Goal: Task Accomplishment & Management: Manage account settings

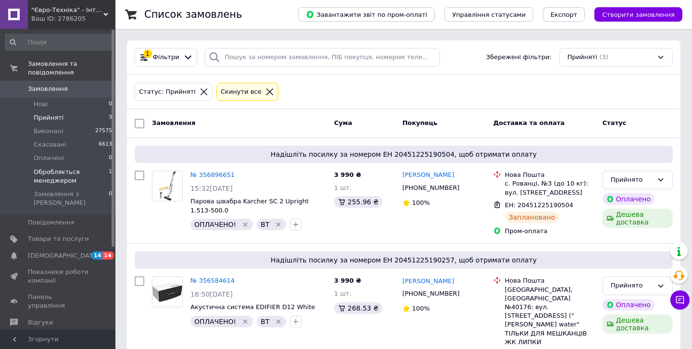
click at [47, 171] on span "Обробляється менеджером" at bounding box center [71, 176] width 75 height 17
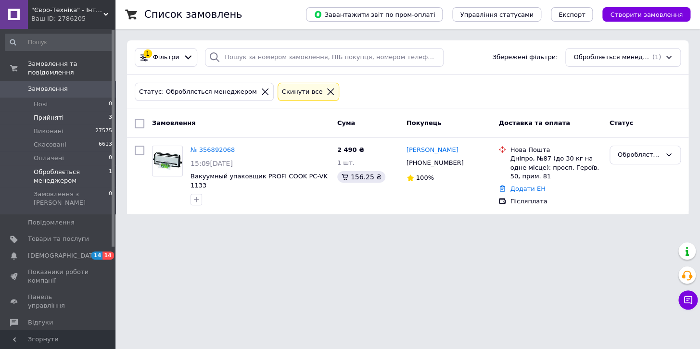
click at [109, 114] on span "3" at bounding box center [110, 118] width 3 height 9
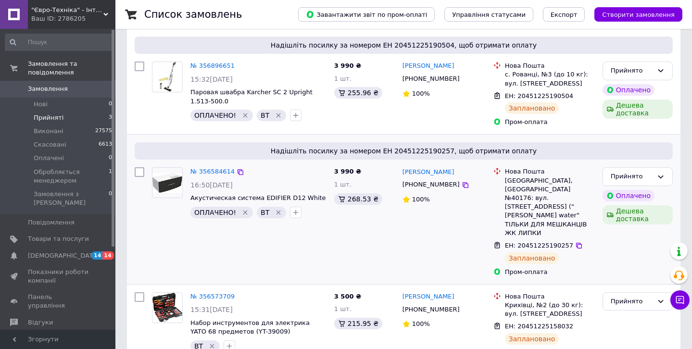
scroll to position [110, 0]
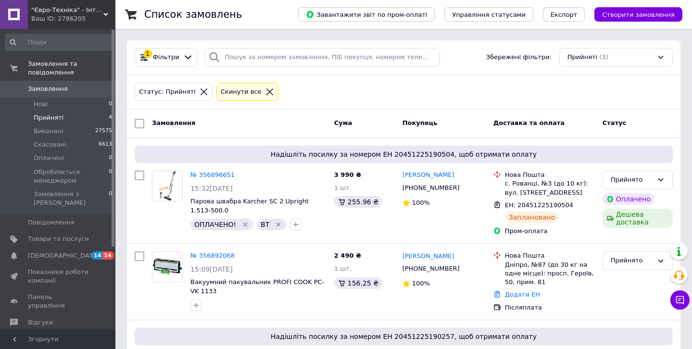
click at [109, 114] on span "4" at bounding box center [110, 118] width 3 height 9
click at [89, 111] on li "Прийняті 4" at bounding box center [59, 117] width 118 height 13
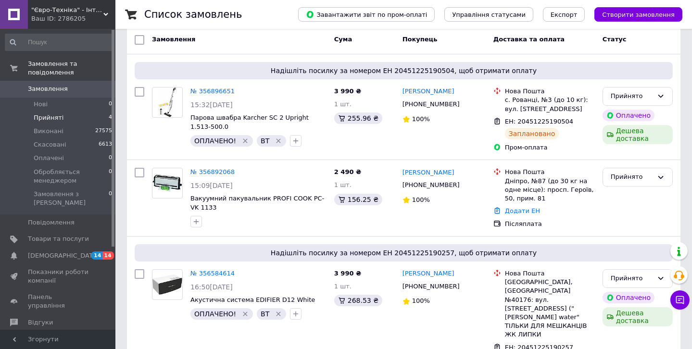
scroll to position [79, 0]
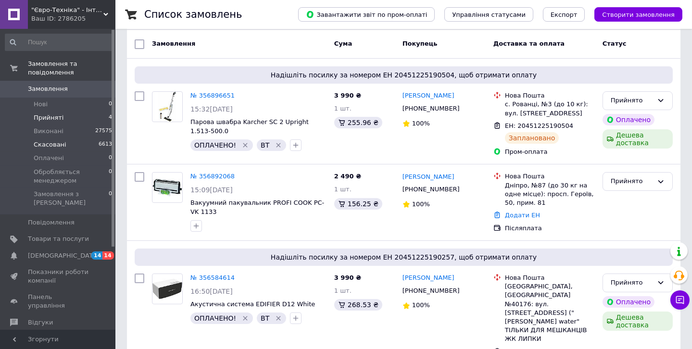
click at [61, 140] on span "Скасовані" at bounding box center [50, 144] width 33 height 9
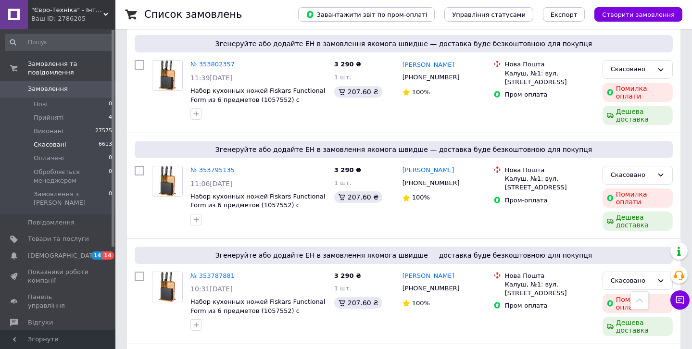
scroll to position [233, 0]
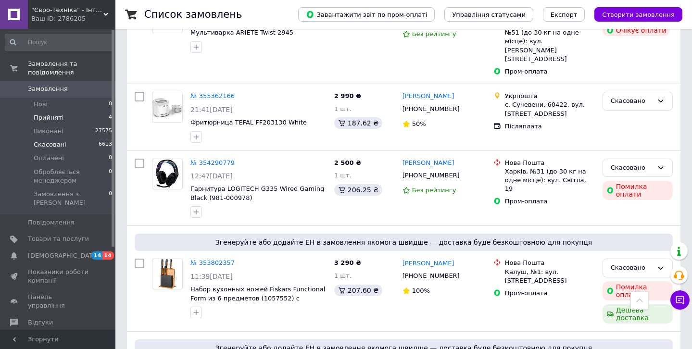
click at [67, 111] on li "Прийняті 4" at bounding box center [59, 117] width 118 height 13
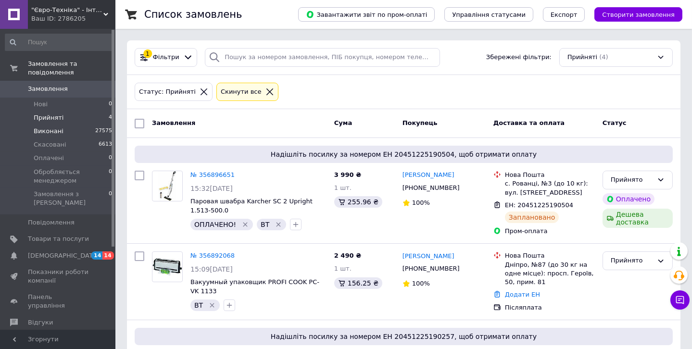
click at [57, 127] on span "Виконані" at bounding box center [49, 131] width 30 height 9
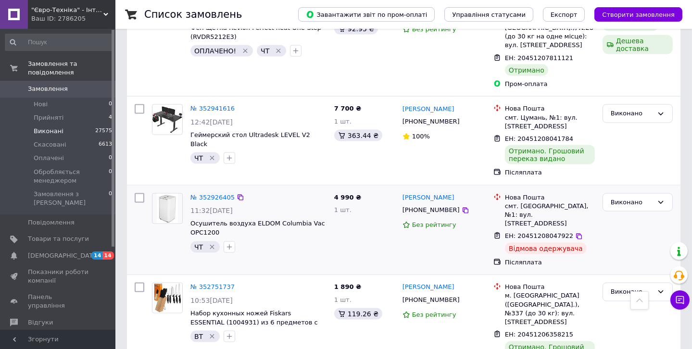
scroll to position [3031, 0]
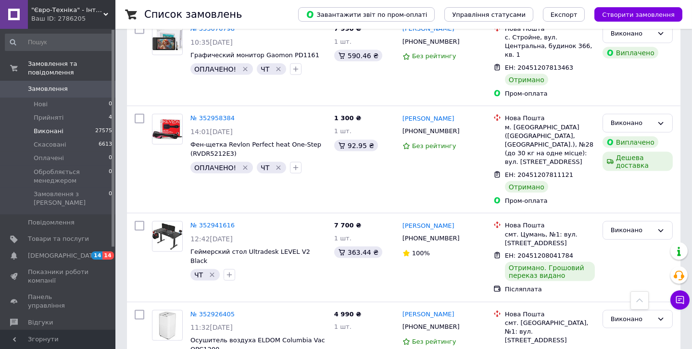
drag, startPoint x: 271, startPoint y: 195, endPoint x: 257, endPoint y: 198, distance: 14.2
